Goal: Task Accomplishment & Management: Manage account settings

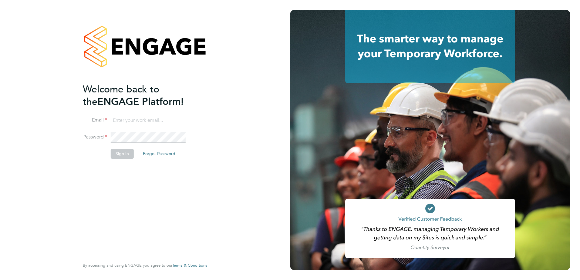
type input "nigel.bennett@lancashire.gov.uk"
click at [117, 155] on button "Sign In" at bounding box center [122, 154] width 23 height 10
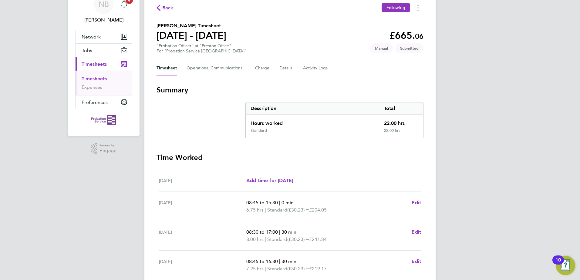
scroll to position [148, 0]
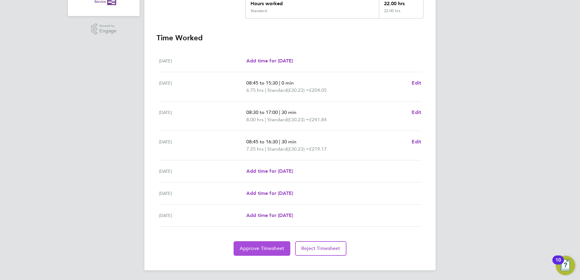
click at [275, 246] on span "Approve Timesheet" at bounding box center [261, 249] width 45 height 6
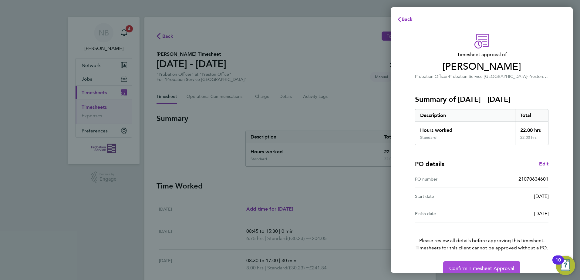
click at [496, 269] on span "Confirm Timesheet Approval" at bounding box center [481, 269] width 65 height 6
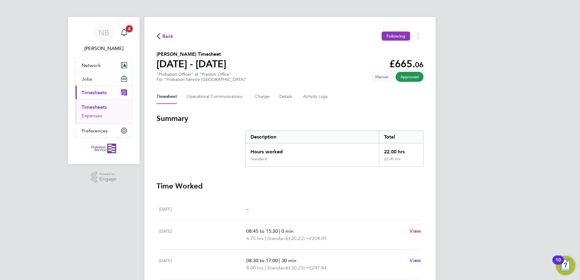
click at [87, 115] on link "Expenses" at bounding box center [92, 116] width 21 height 6
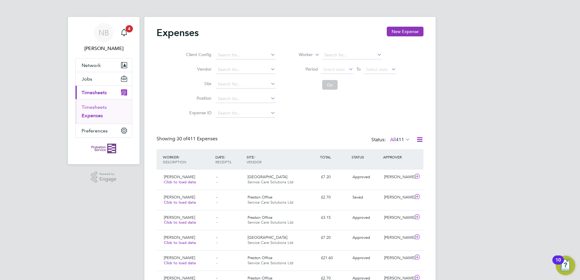
click at [95, 106] on link "Timesheets" at bounding box center [94, 107] width 25 height 6
